Goal: Transaction & Acquisition: Download file/media

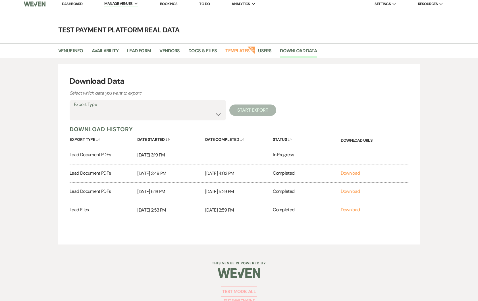
scroll to position [2, 0]
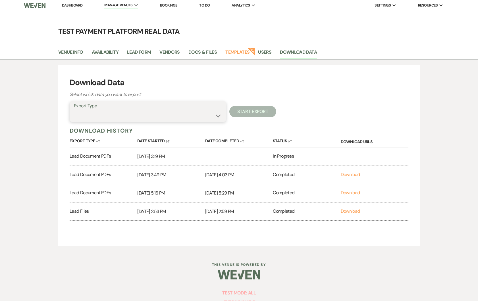
click at [108, 119] on select "Lead Information Rental Overview Lead Documents and Files Metadata Messages Inf…" at bounding box center [148, 115] width 148 height 11
click at [109, 113] on select "Availability Calendar Information Category Templates Contacts Information Event…" at bounding box center [148, 115] width 148 height 11
select select "venueFilesZip"
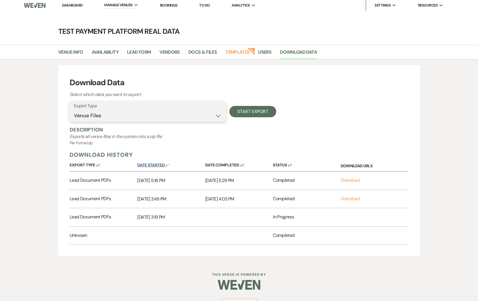
scroll to position [2, 0]
click at [243, 112] on button "Start Export" at bounding box center [252, 111] width 47 height 11
select select
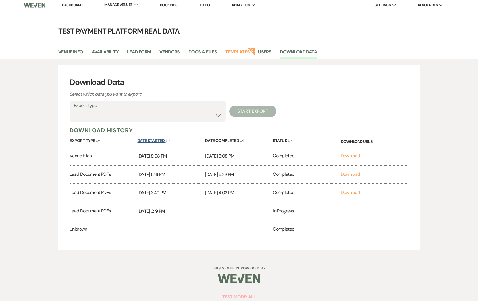
click at [168, 141] on icon "Sort Down" at bounding box center [168, 141] width 4 height 4
click at [344, 228] on link "Download" at bounding box center [350, 229] width 19 height 6
